Goal: Information Seeking & Learning: Understand process/instructions

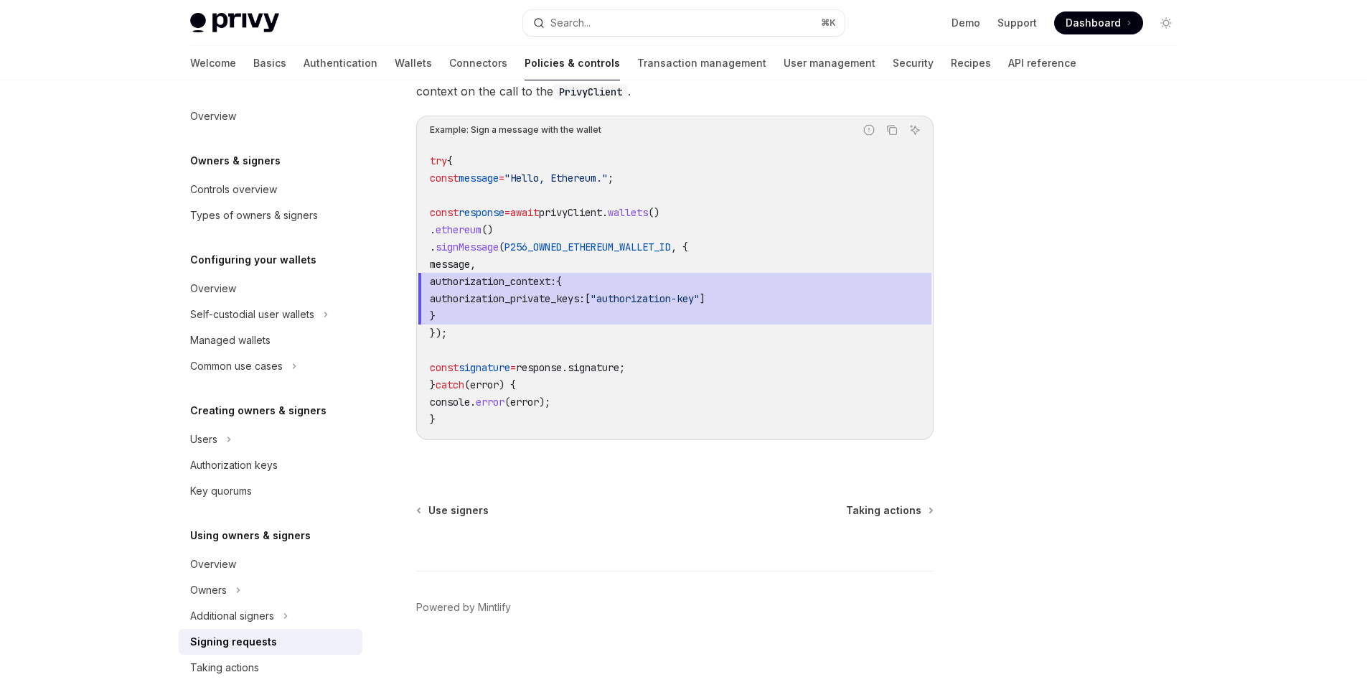
scroll to position [393, 0]
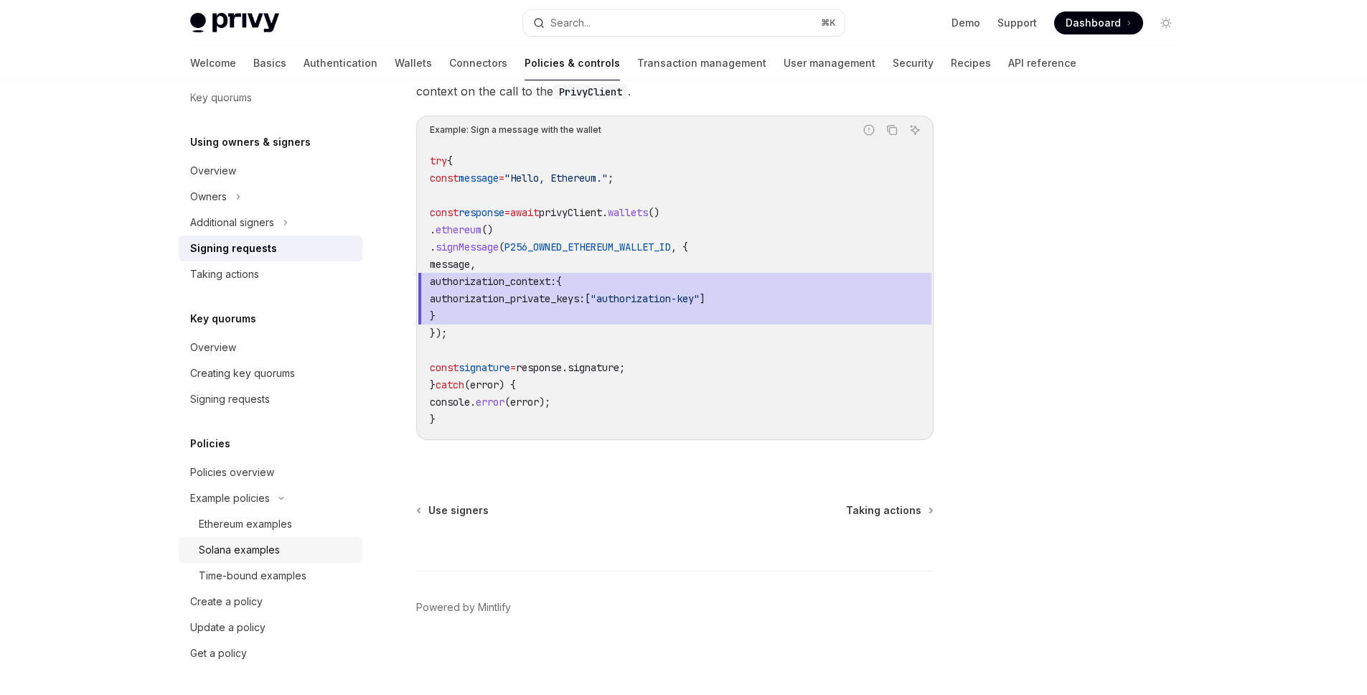
drag, startPoint x: 266, startPoint y: 550, endPoint x: 276, endPoint y: 547, distance: 10.4
click at [267, 550] on div "Solana examples" at bounding box center [239, 549] width 81 height 17
type textarea "*"
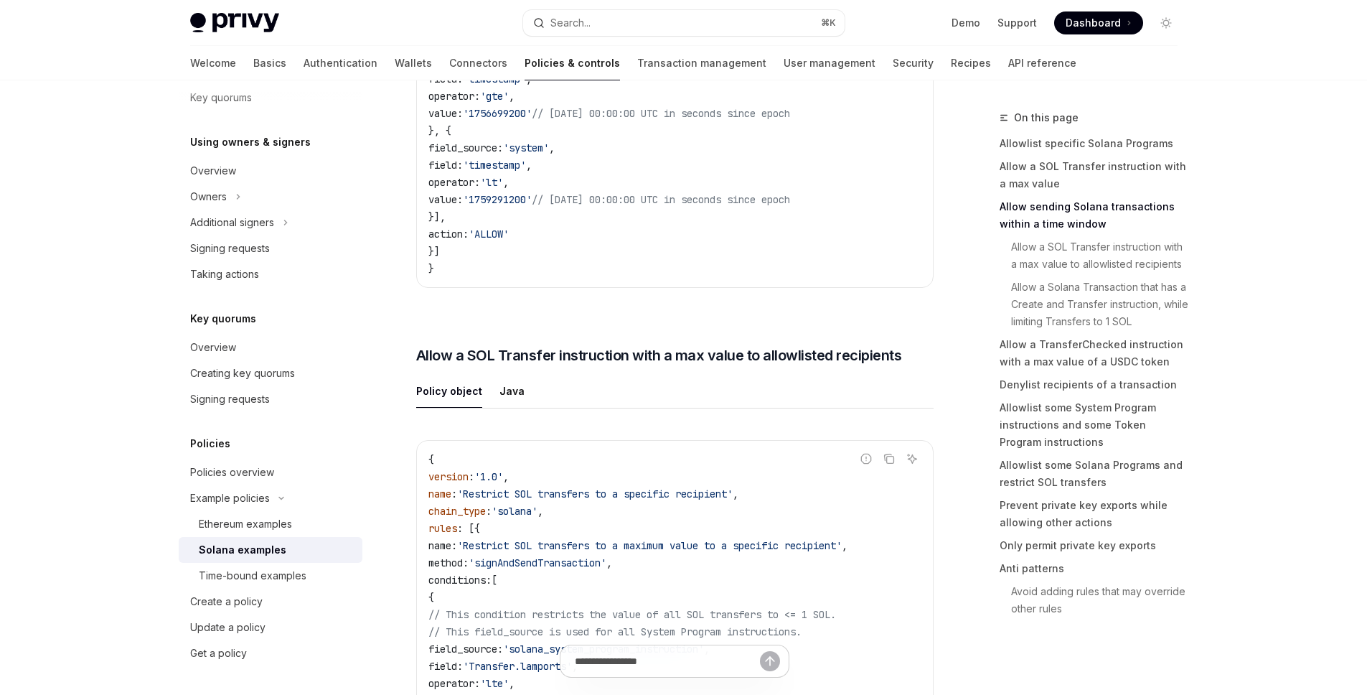
scroll to position [1447, 0]
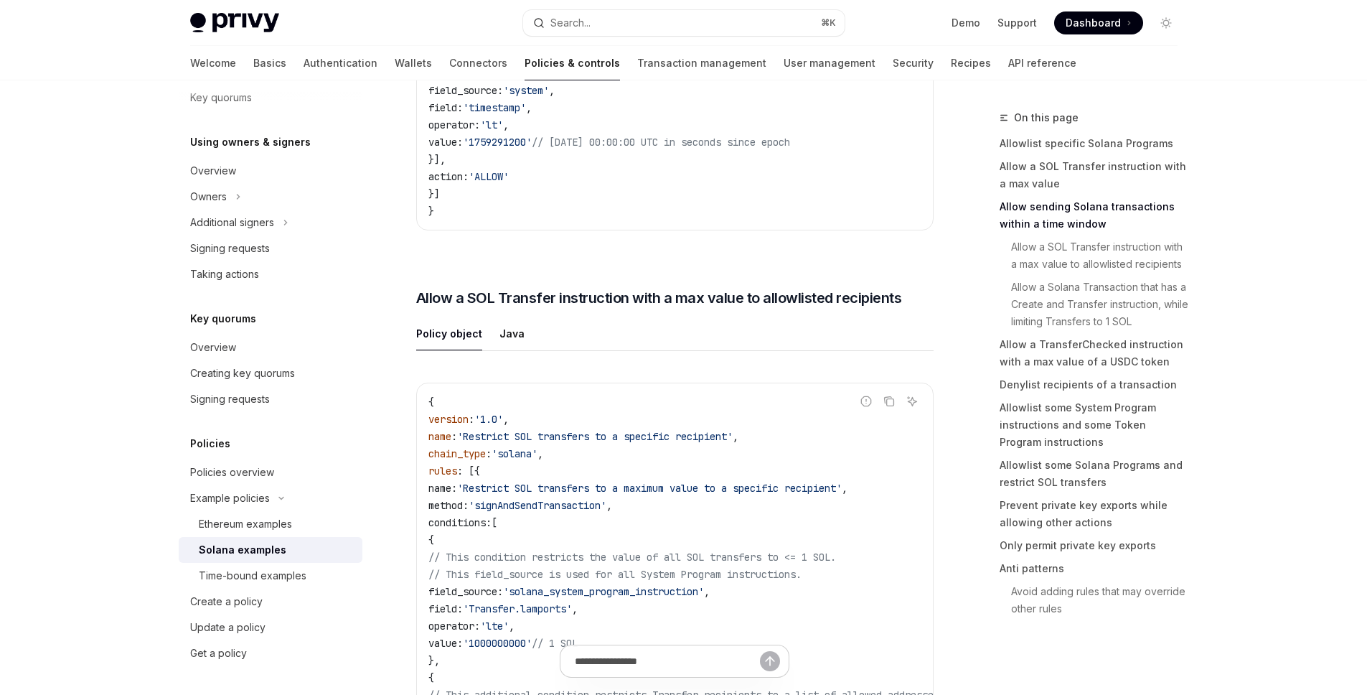
click at [715, 351] on ul "Policy object Java" at bounding box center [674, 333] width 517 height 34
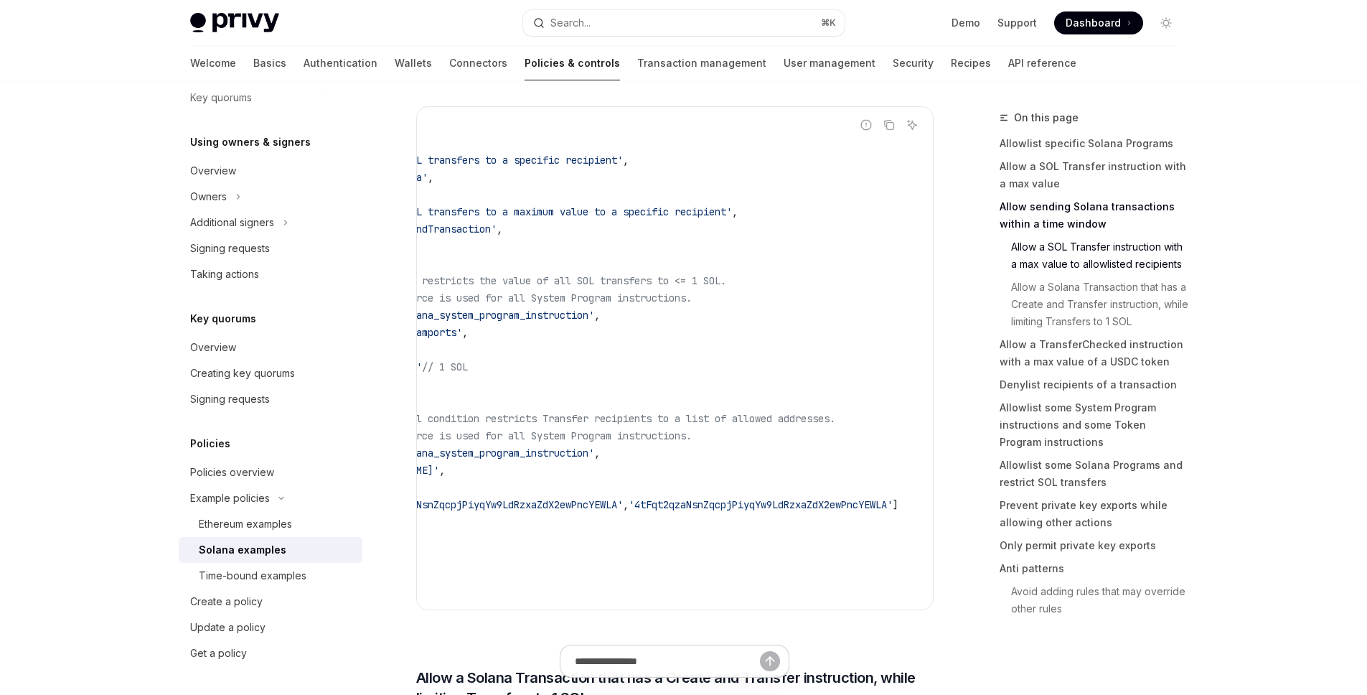
scroll to position [0, 247]
click at [836, 511] on span "'4tFqt2qzaNsnZqcpjPiyqYw9LdRzxaZdX2ewPncYEWLA'" at bounding box center [761, 504] width 264 height 13
copy span "4tFqt2qzaNsnZqcpjPiyqYw9LdRzxaZdX2ewPncYEWLA"
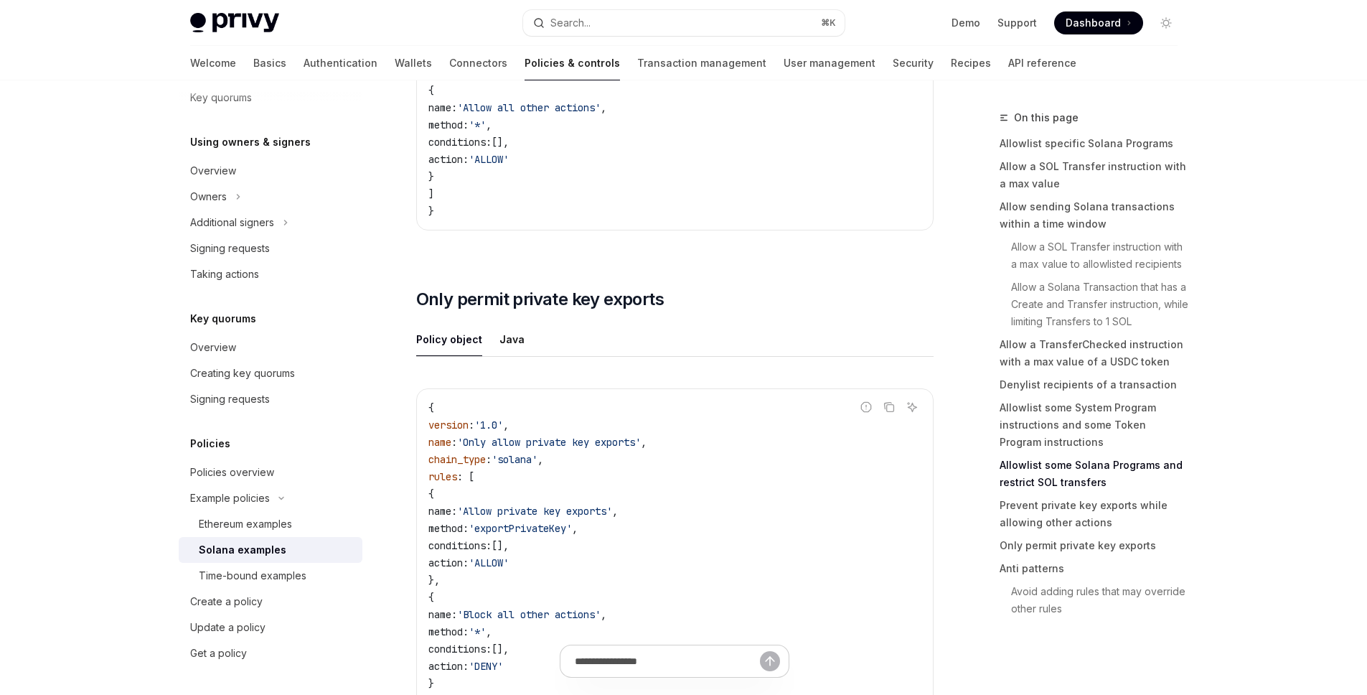
scroll to position [6386, 0]
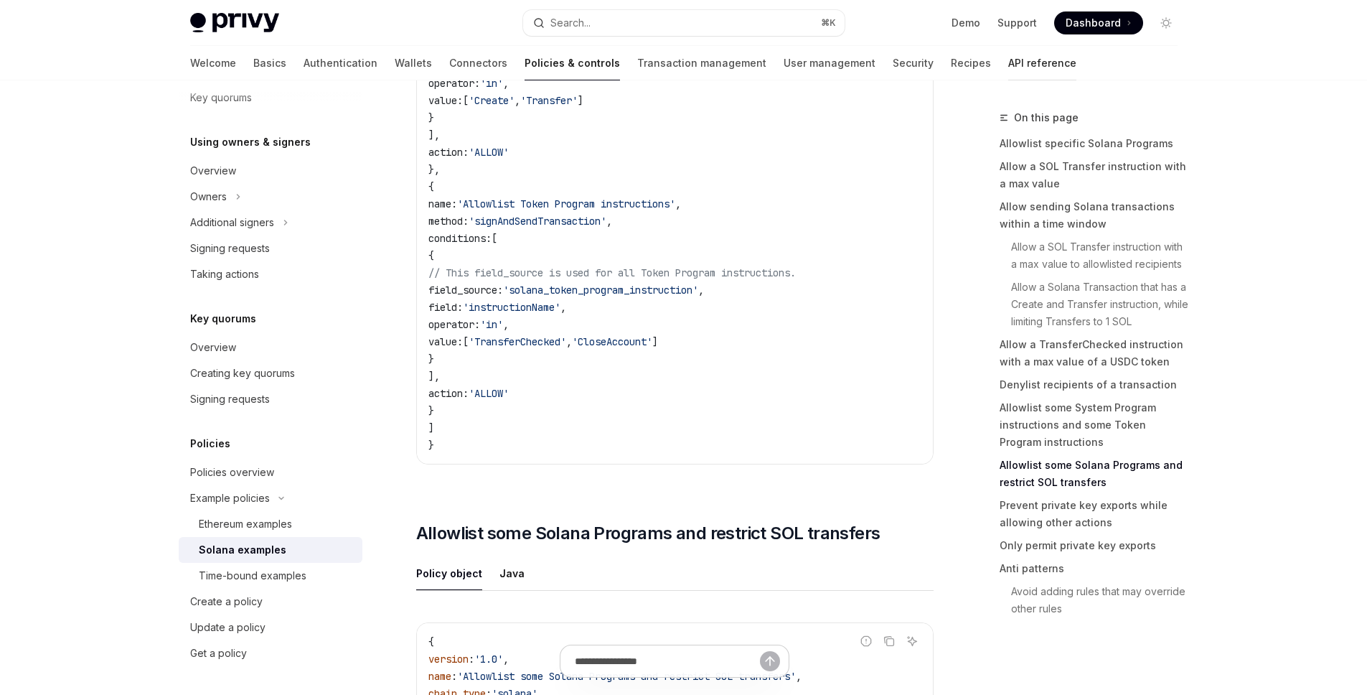
scroll to position [4645, 0]
